Goal: Information Seeking & Learning: Learn about a topic

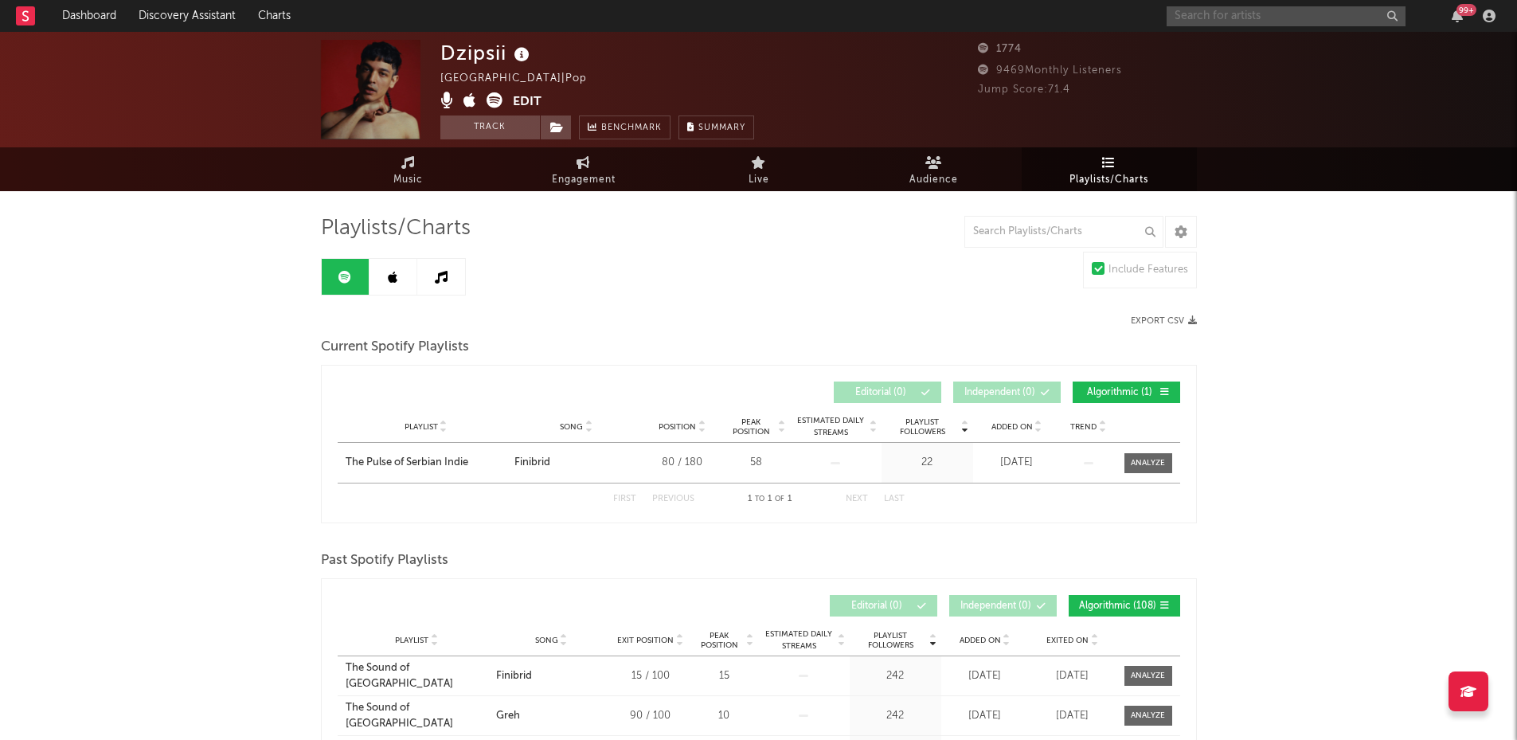
click at [1201, 16] on input "text" at bounding box center [1286, 16] width 239 height 20
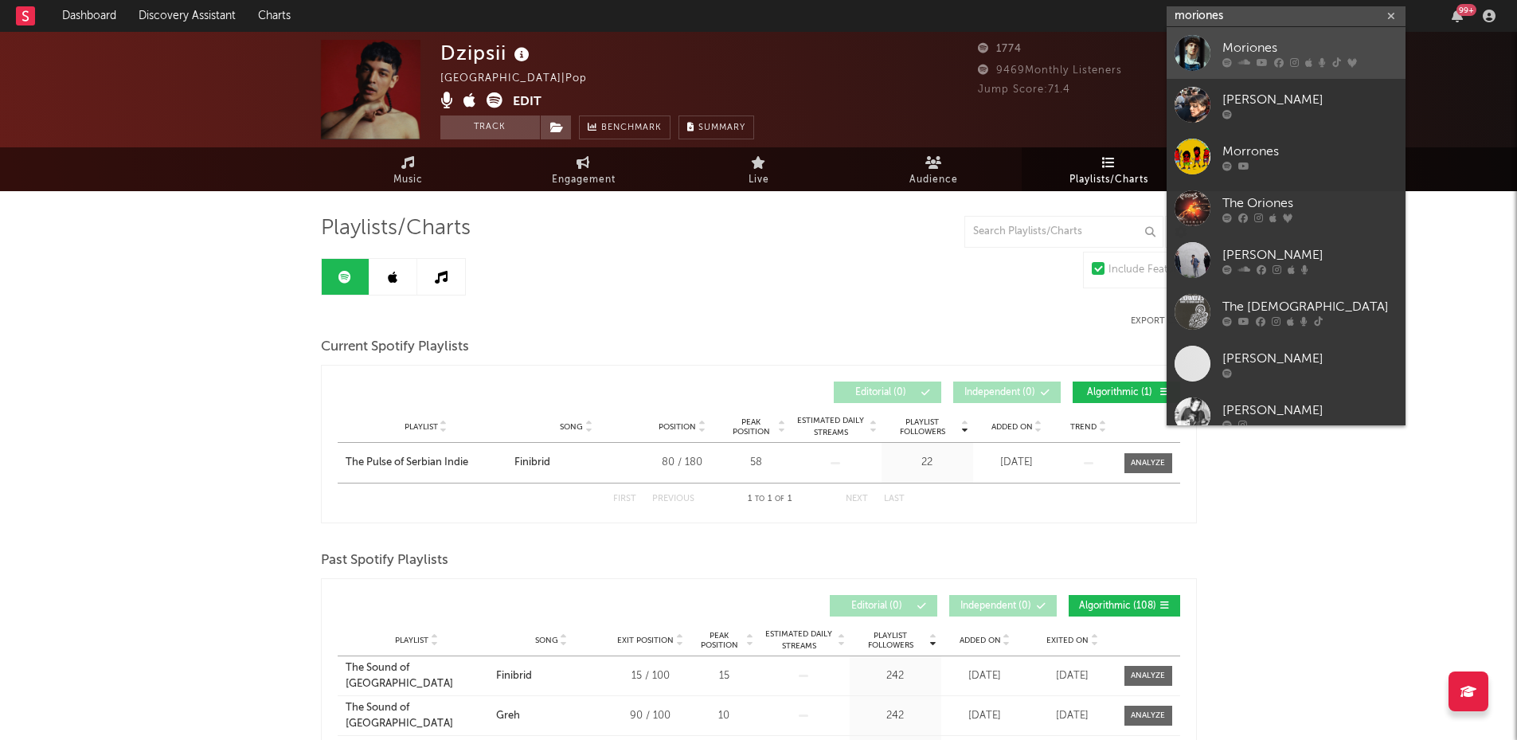
type input "moriones"
click at [1236, 49] on div "Moriones" at bounding box center [1310, 47] width 175 height 19
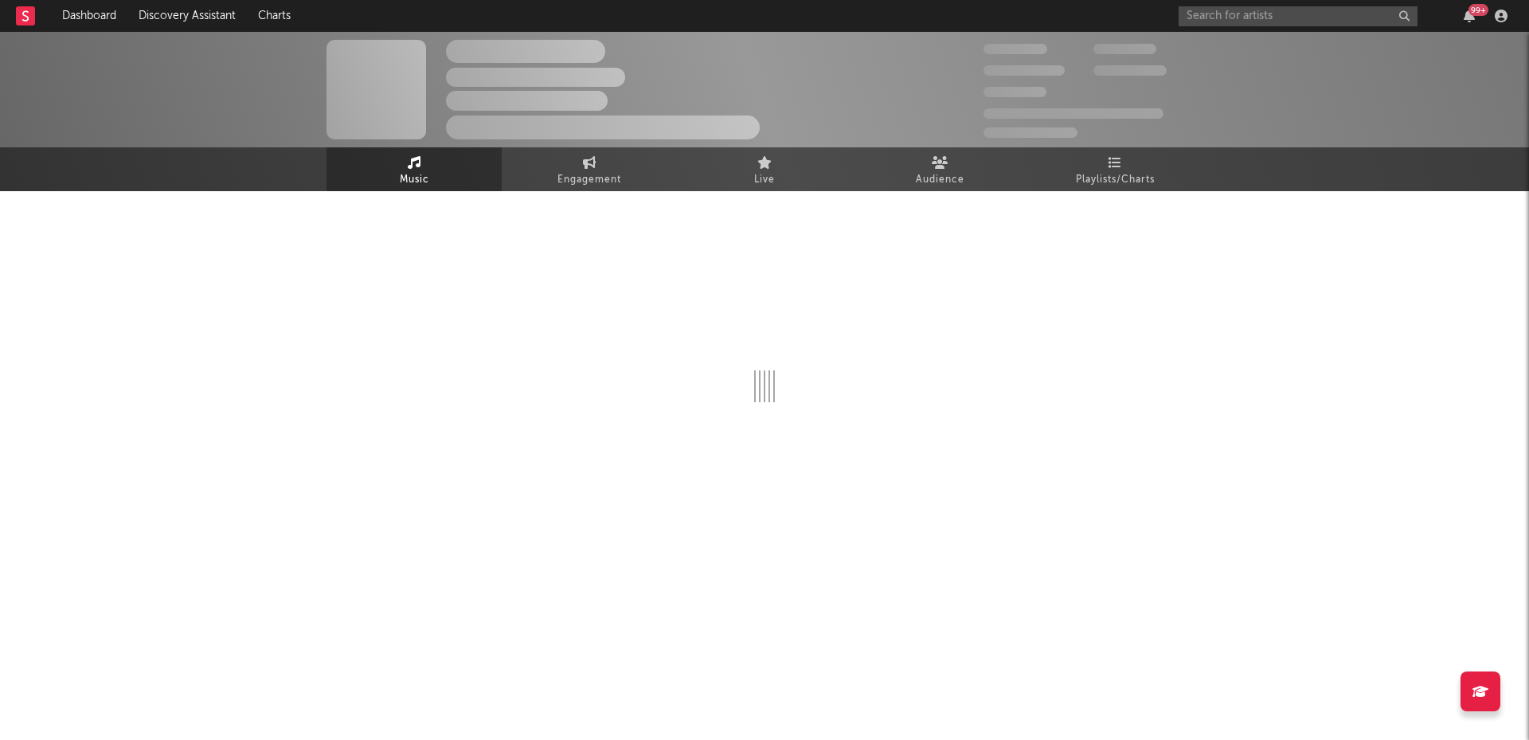
select select "6m"
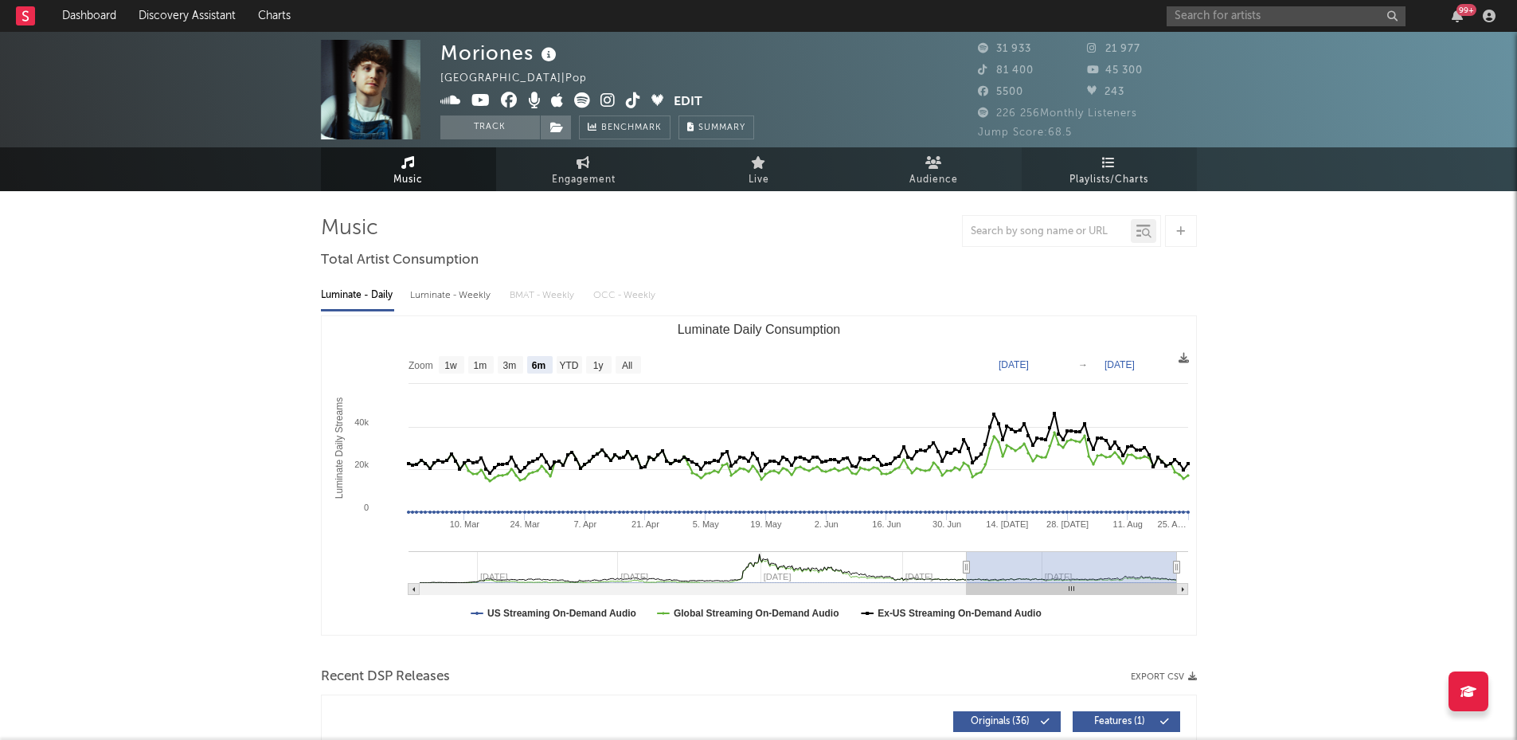
click at [1109, 164] on icon at bounding box center [1109, 162] width 14 height 13
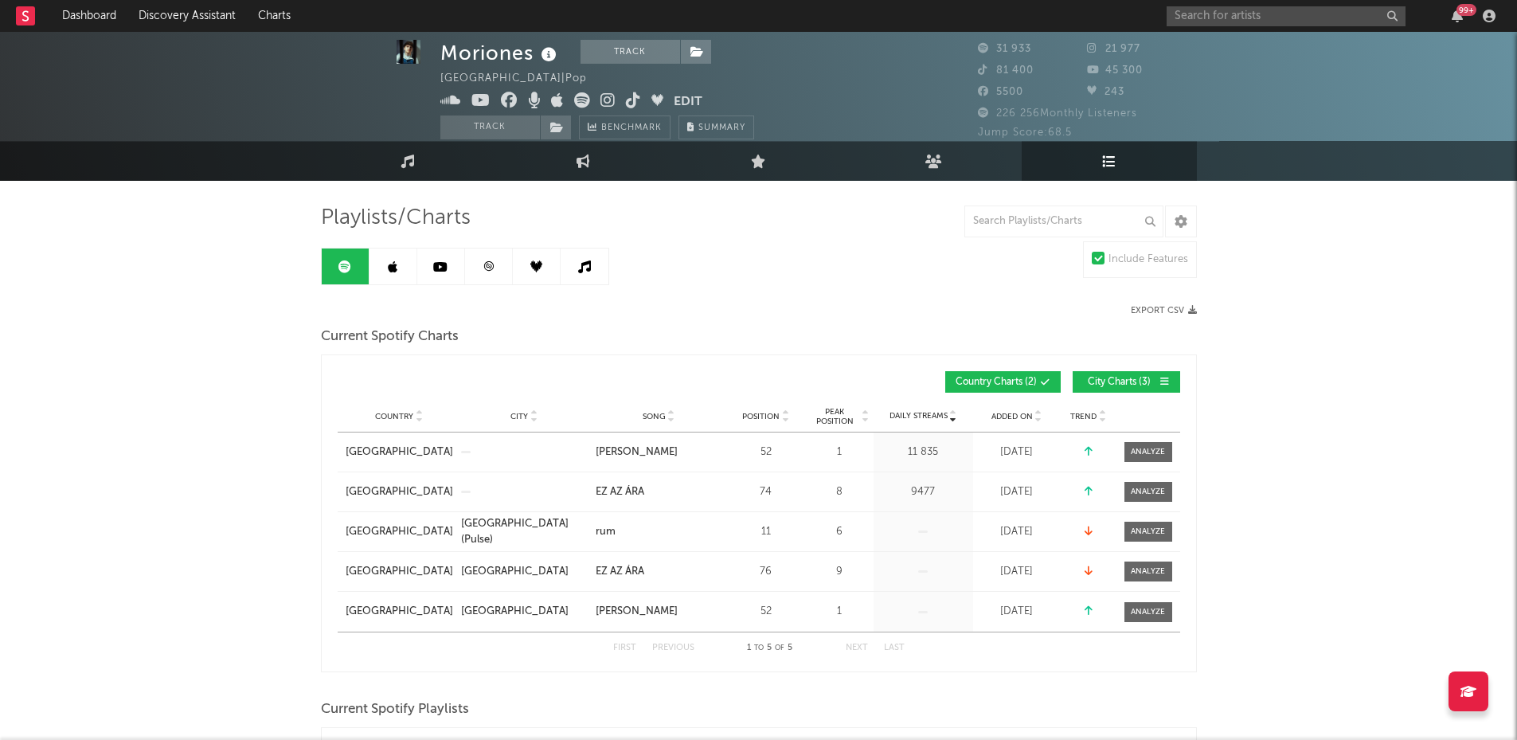
scroll to position [7, 0]
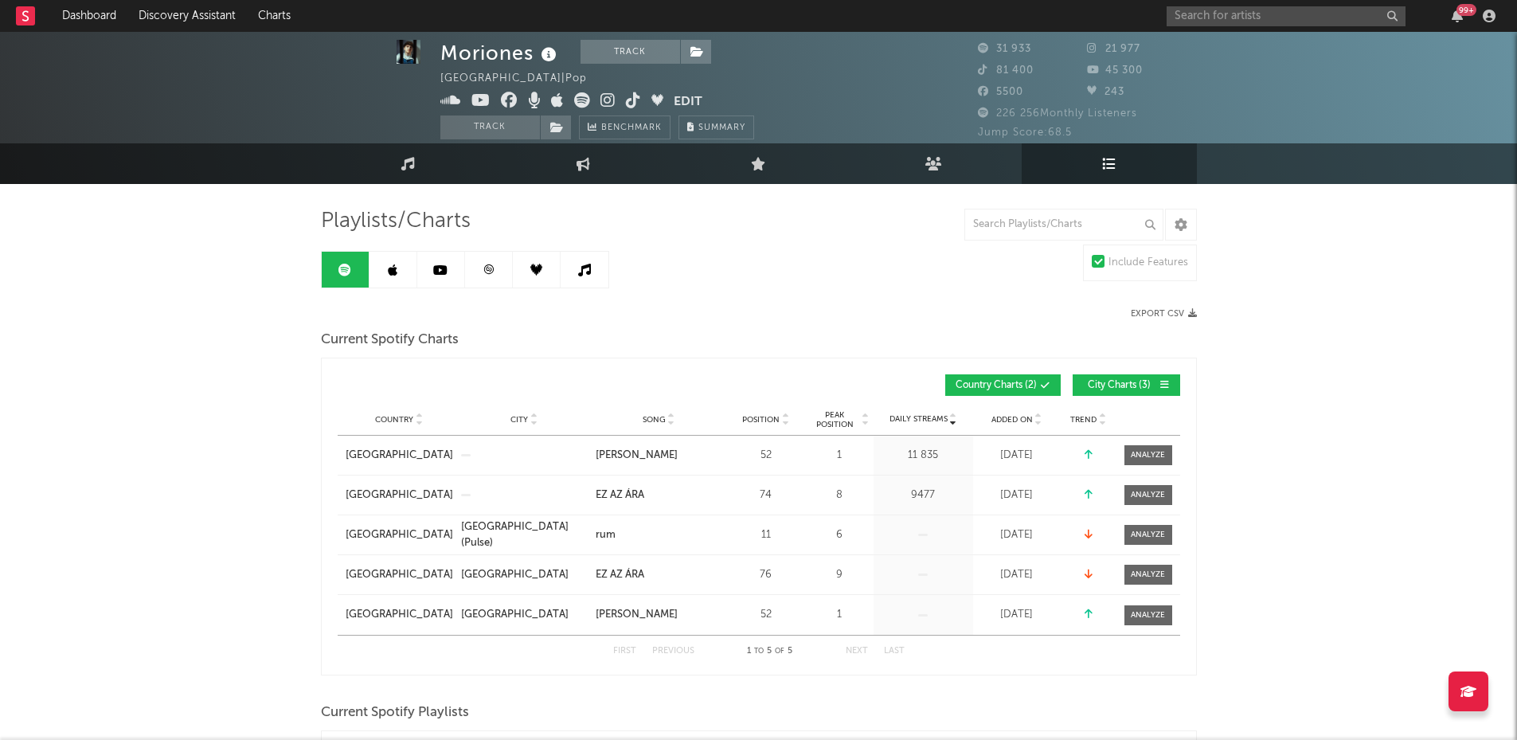
click at [385, 278] on link at bounding box center [394, 270] width 48 height 36
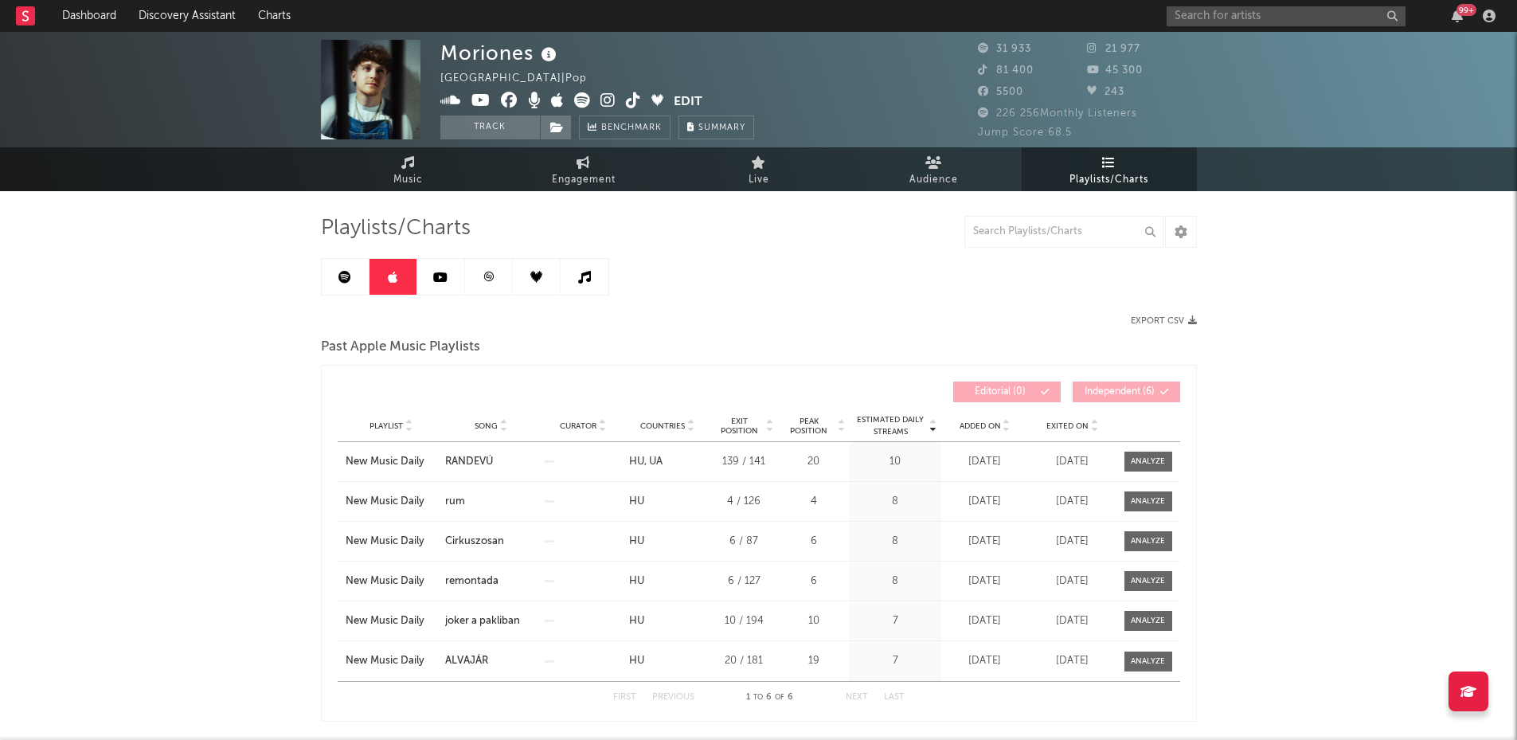
click at [445, 284] on link at bounding box center [441, 277] width 48 height 36
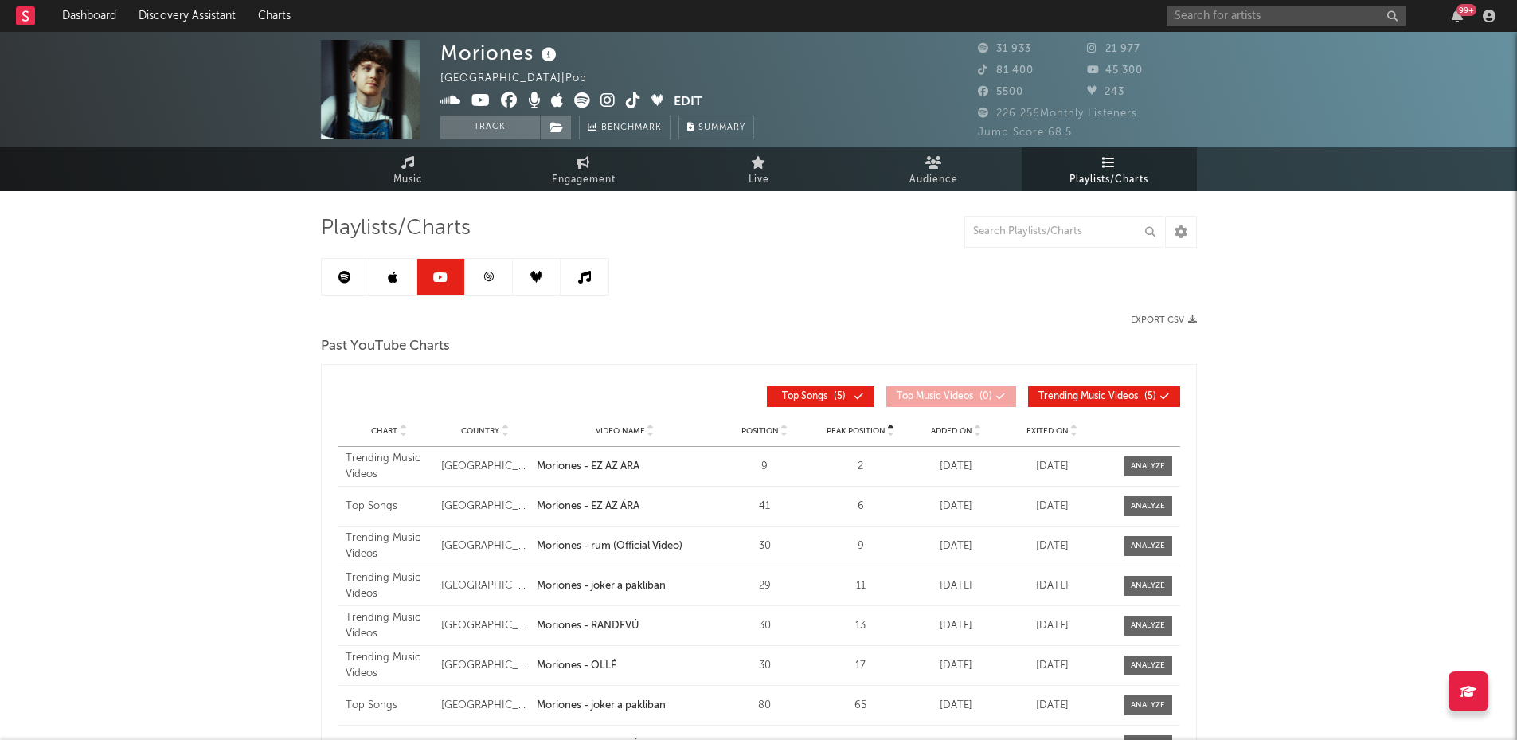
click at [472, 276] on link at bounding box center [489, 277] width 48 height 36
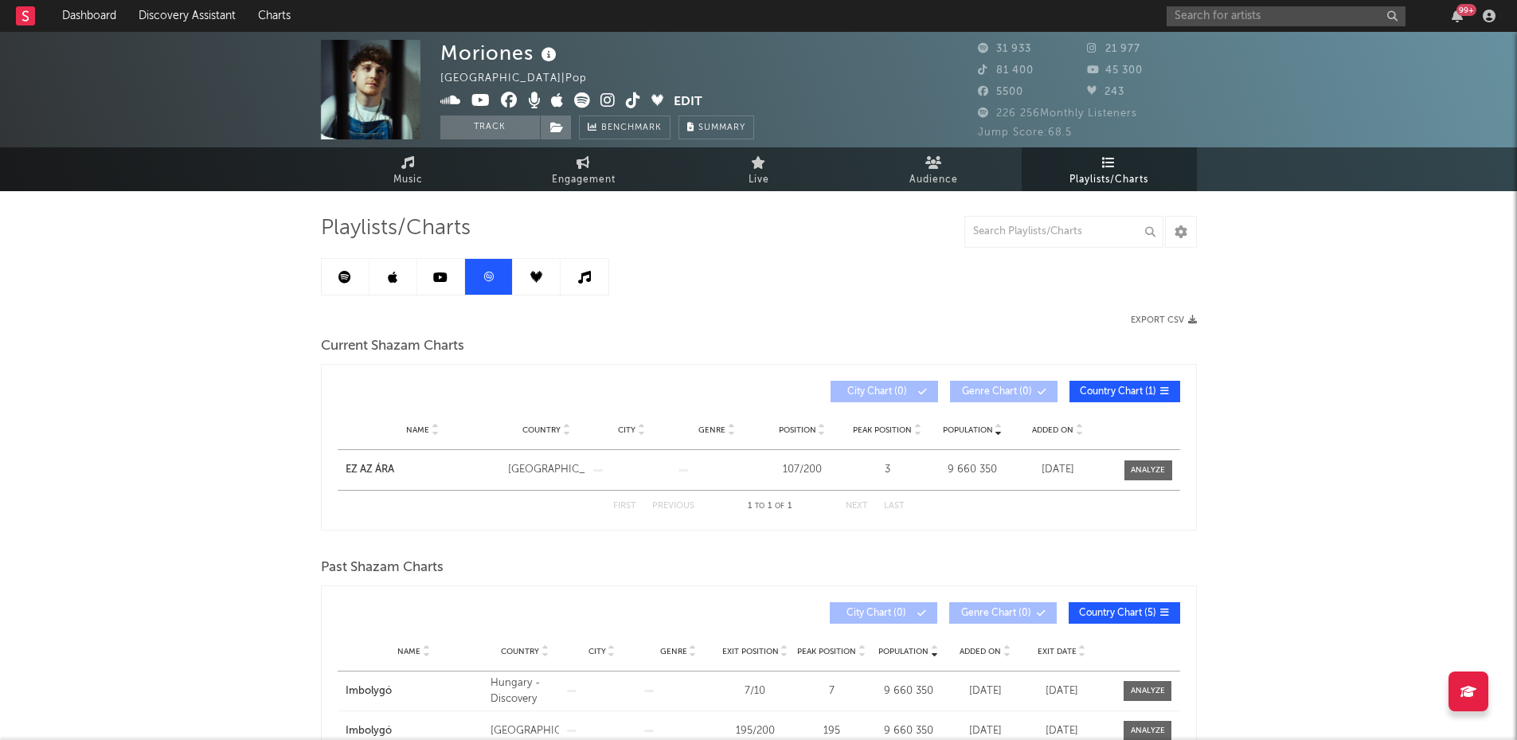
click at [532, 279] on icon at bounding box center [536, 277] width 12 height 12
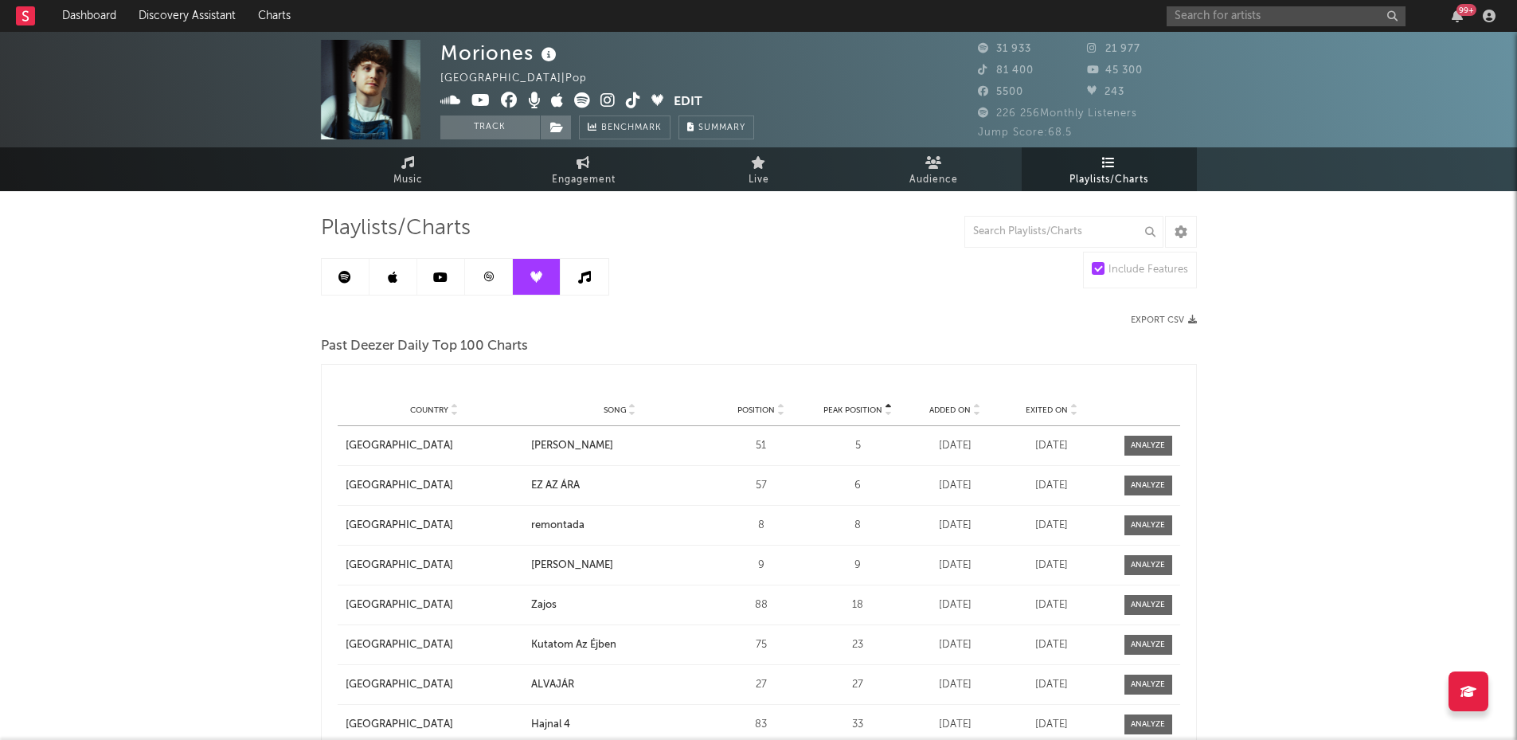
click at [595, 273] on link at bounding box center [585, 277] width 48 height 36
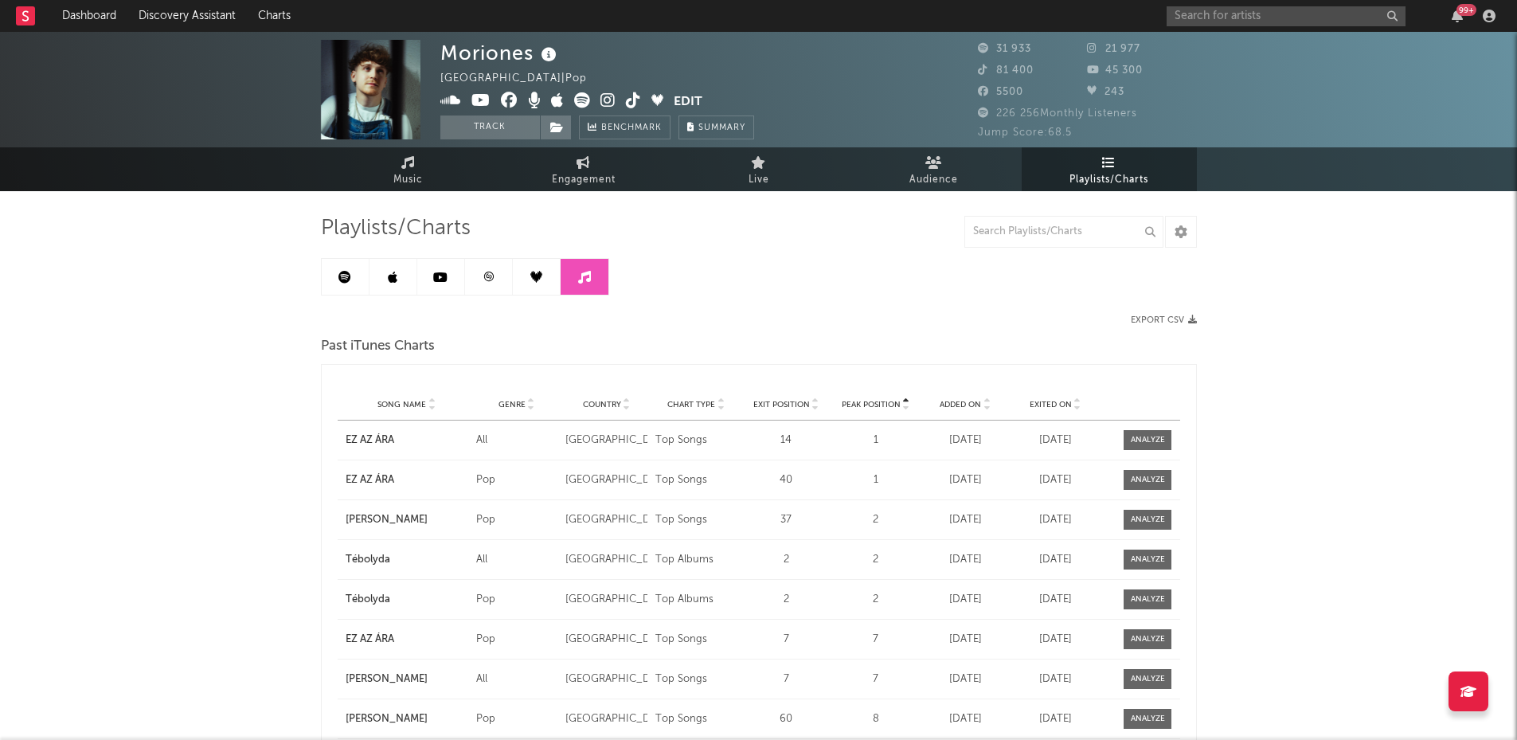
click at [483, 280] on icon at bounding box center [489, 277] width 12 height 12
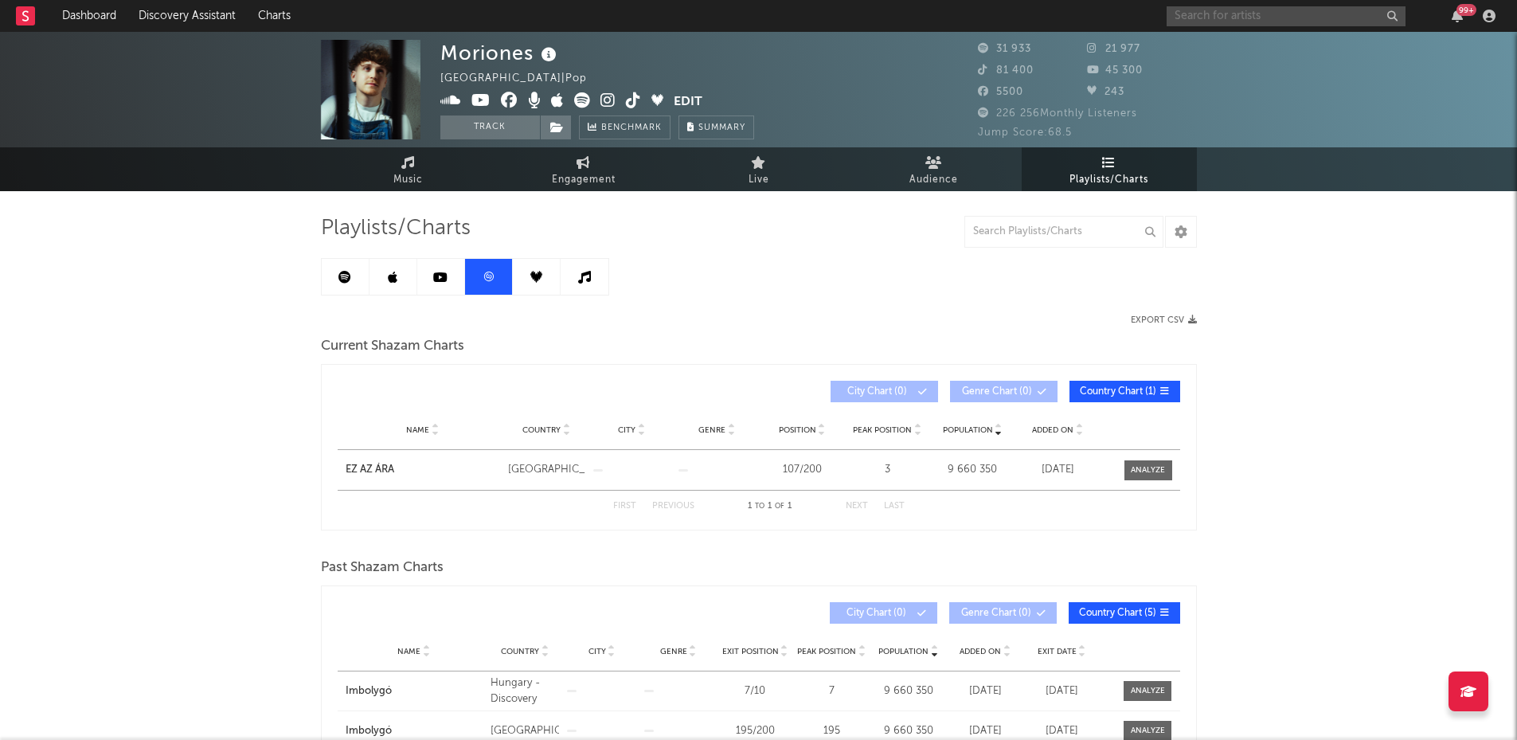
click at [1199, 21] on input "text" at bounding box center [1286, 16] width 239 height 20
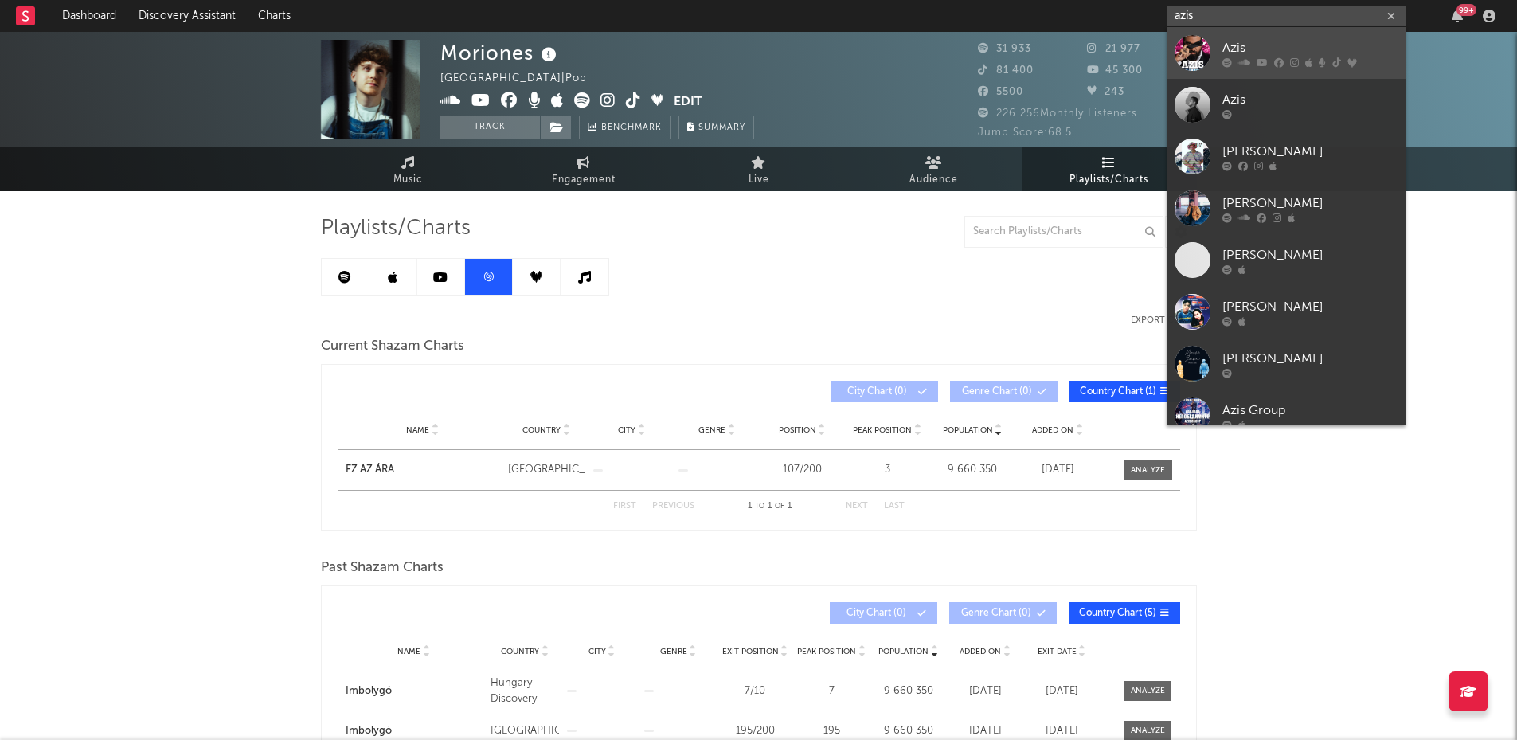
type input "azis"
click at [1227, 37] on link "Azis" at bounding box center [1286, 53] width 239 height 52
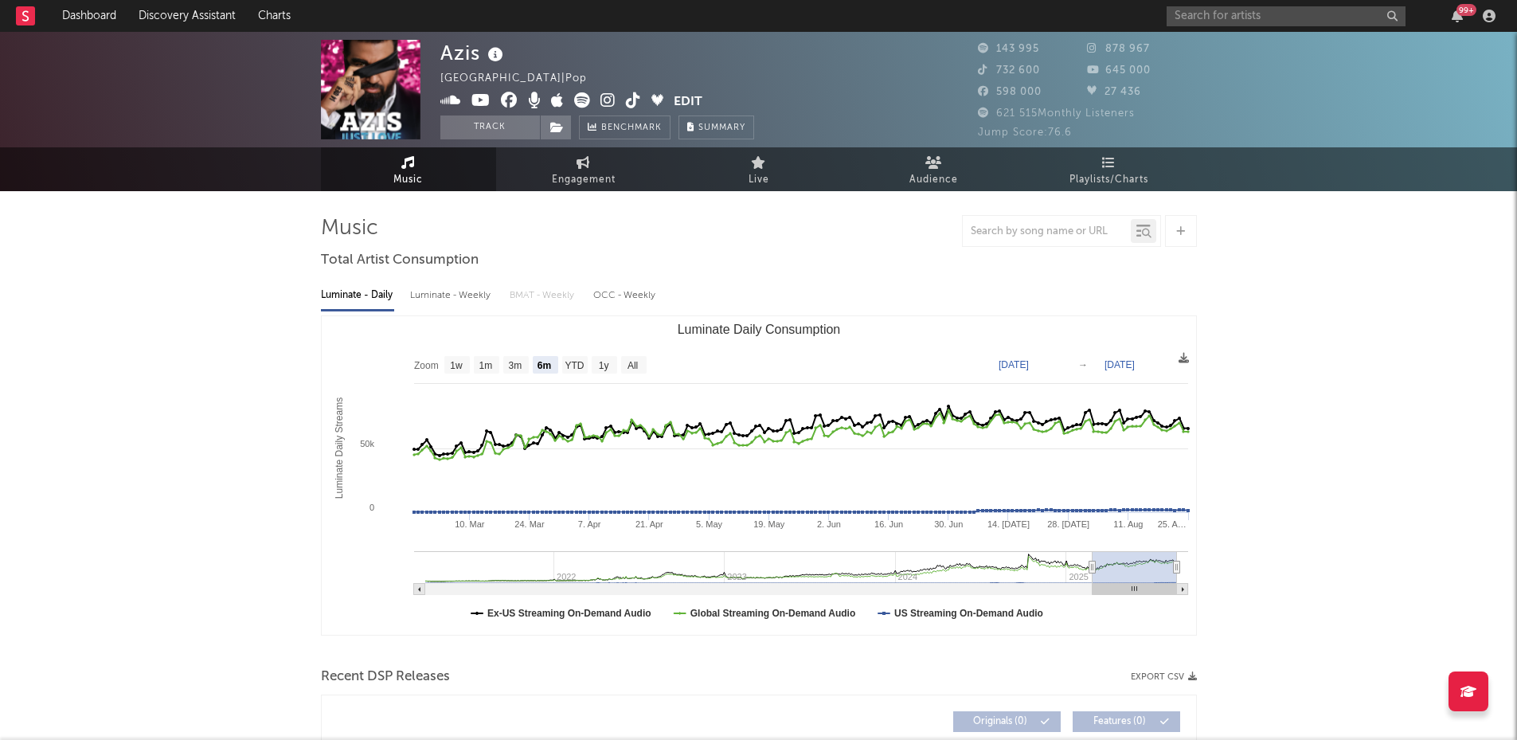
select select "6m"
click at [1105, 183] on span "Playlists/Charts" at bounding box center [1109, 179] width 79 height 19
